Goal: Task Accomplishment & Management: Complete application form

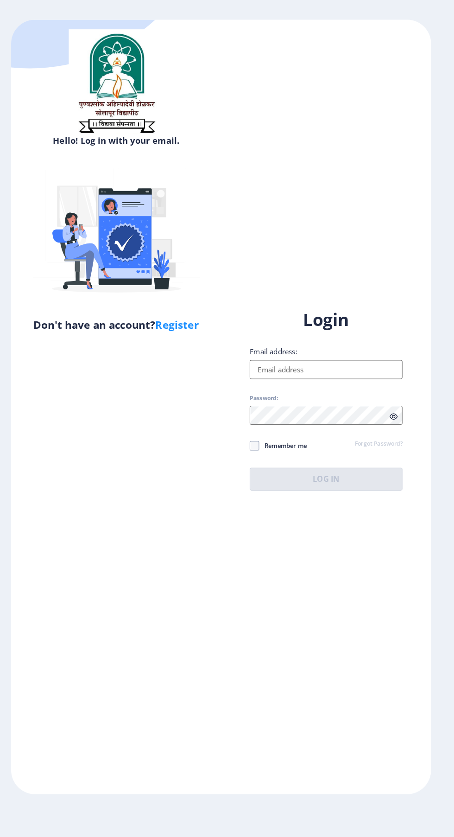
scroll to position [6, 0]
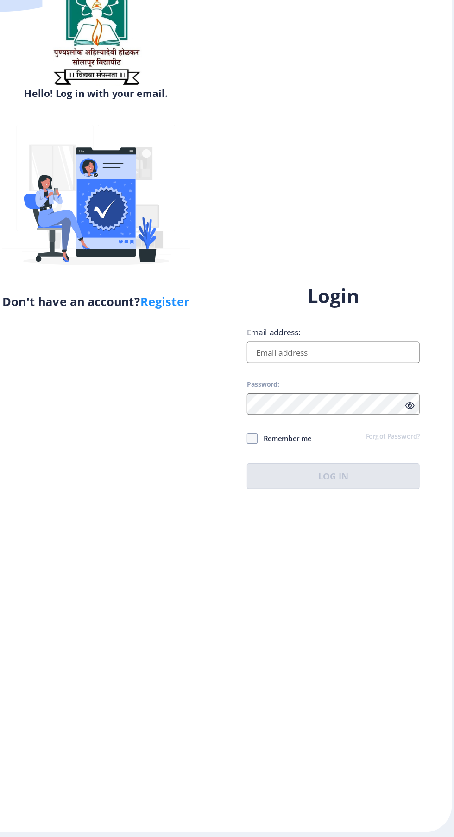
click at [361, 391] on input "Email address:" at bounding box center [329, 382] width 149 height 19
type input "[EMAIL_ADDRESS][DOMAIN_NAME]"
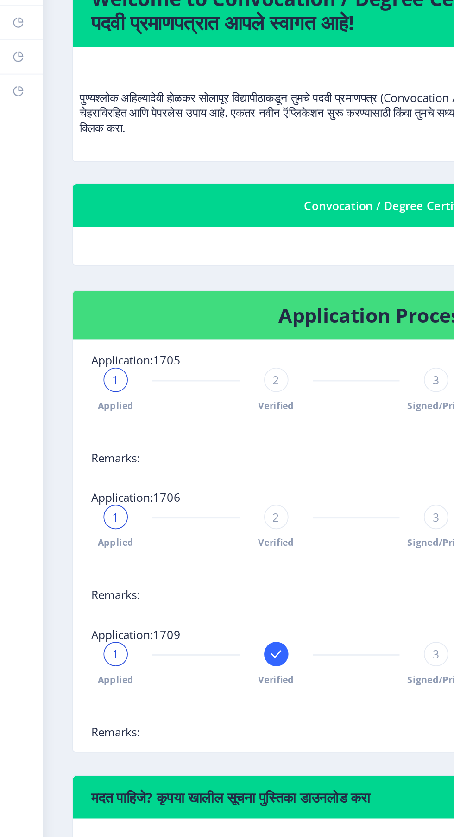
scroll to position [10, 0]
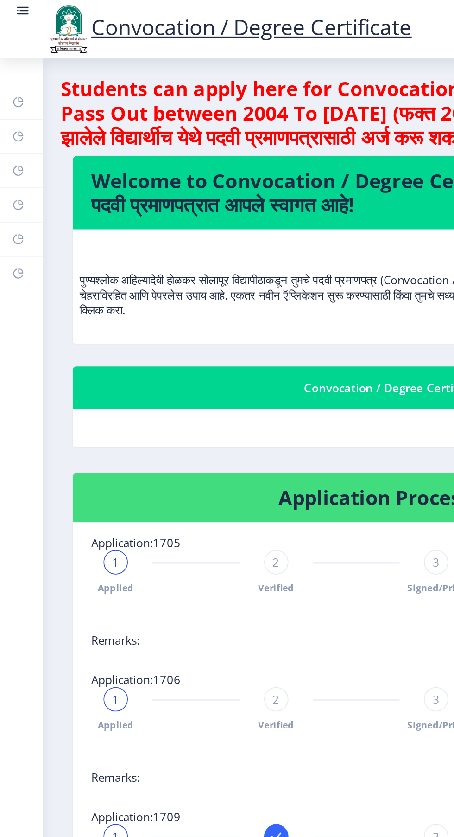
click at [13, 144] on rect at bounding box center [10, 145] width 7 height 7
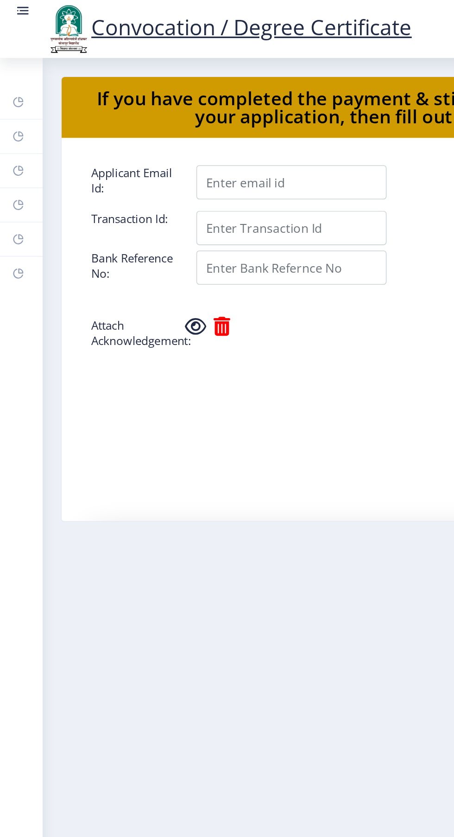
click at [19, 127] on link "Myapplication" at bounding box center [13, 125] width 26 height 20
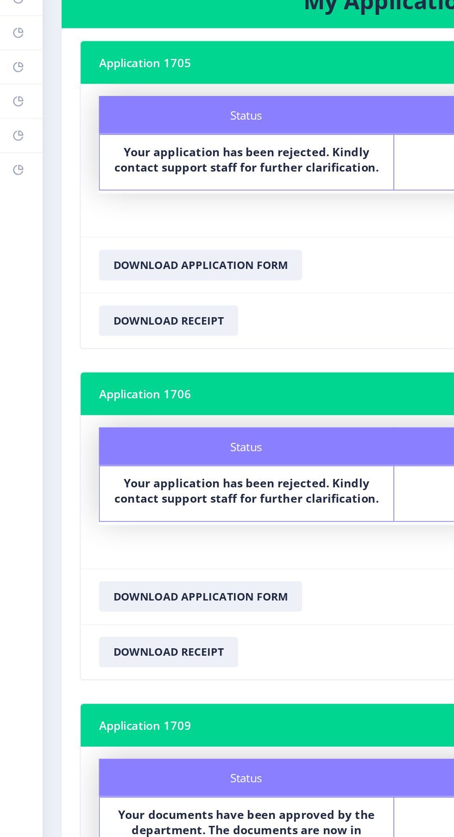
scroll to position [27, 0]
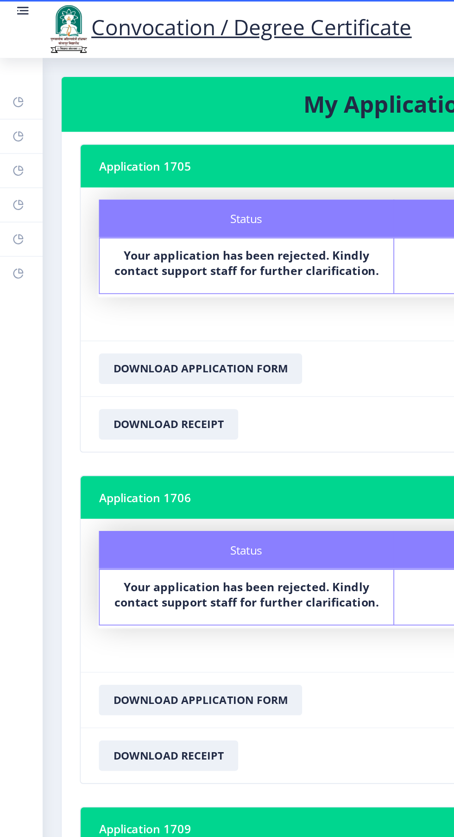
click at [16, 166] on link "Incorrect Certificate" at bounding box center [13, 166] width 26 height 20
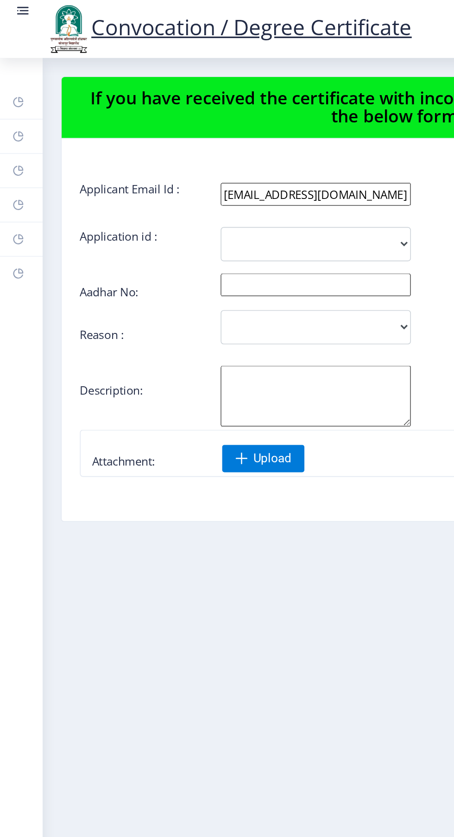
click at [14, 137] on link "Payment issue" at bounding box center [13, 145] width 26 height 20
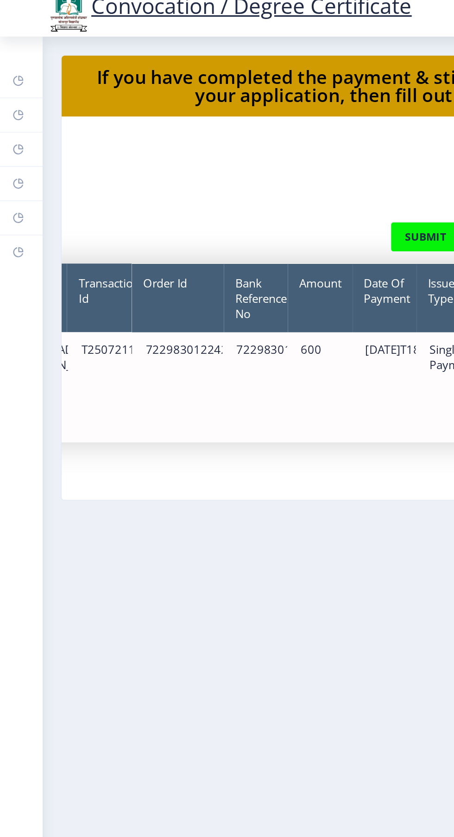
scroll to position [154, 0]
